Goal: Find specific page/section

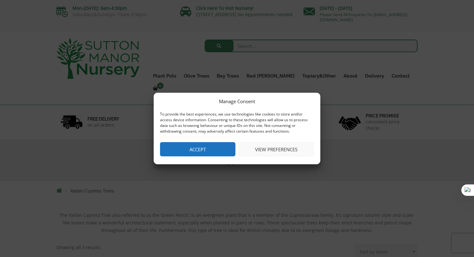
click at [203, 151] on button "Accept" at bounding box center [197, 149] width 75 height 14
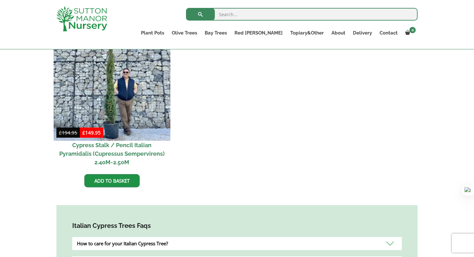
scroll to position [218, 0]
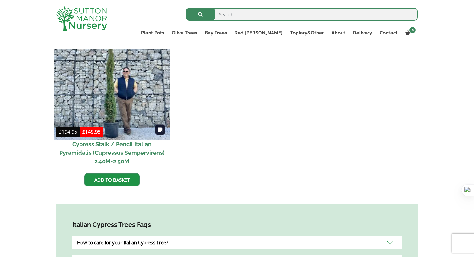
click at [114, 111] on img at bounding box center [112, 81] width 117 height 117
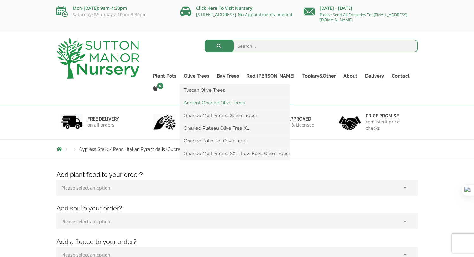
click at [222, 102] on link "Ancient Gnarled Olive Trees" at bounding box center [235, 103] width 110 height 10
click at [225, 130] on link "Gnarled Plateau Olive Tree XL" at bounding box center [235, 129] width 110 height 10
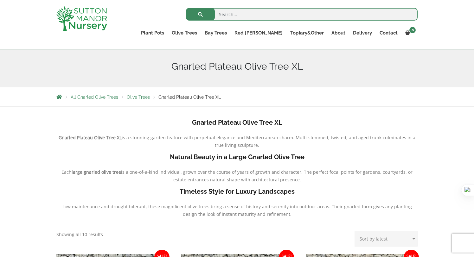
scroll to position [65, 0]
